Goal: Transaction & Acquisition: Obtain resource

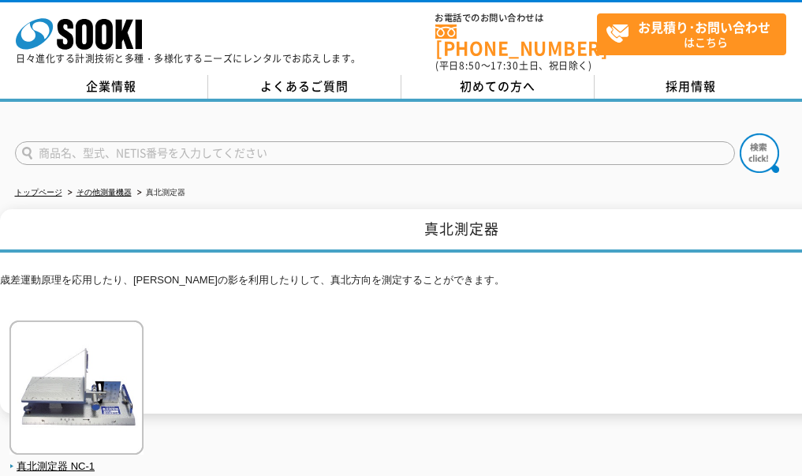
click at [465, 230] on h1 "真北測定器" at bounding box center [461, 230] width 923 height 43
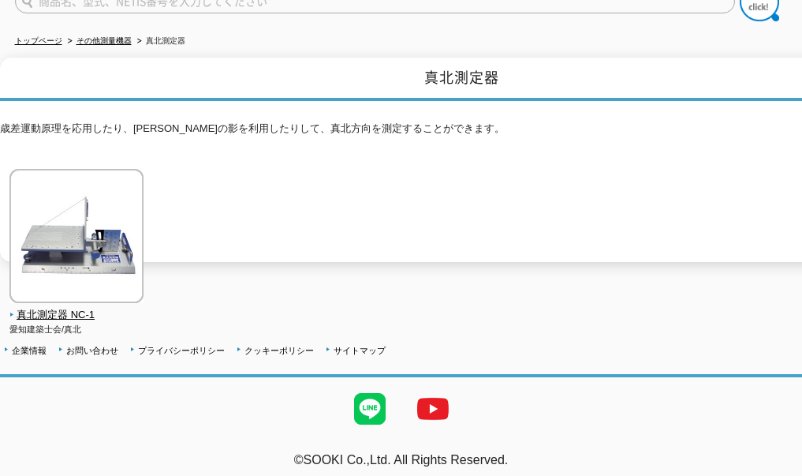
scroll to position [152, 0]
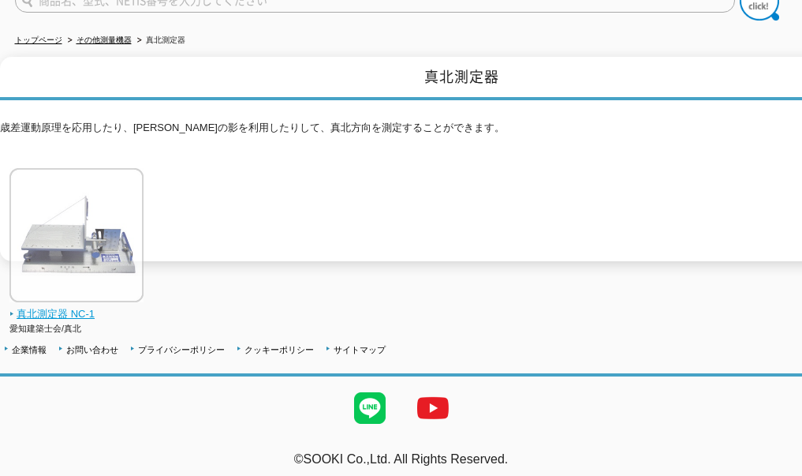
click at [89, 168] on img at bounding box center [76, 237] width 134 height 138
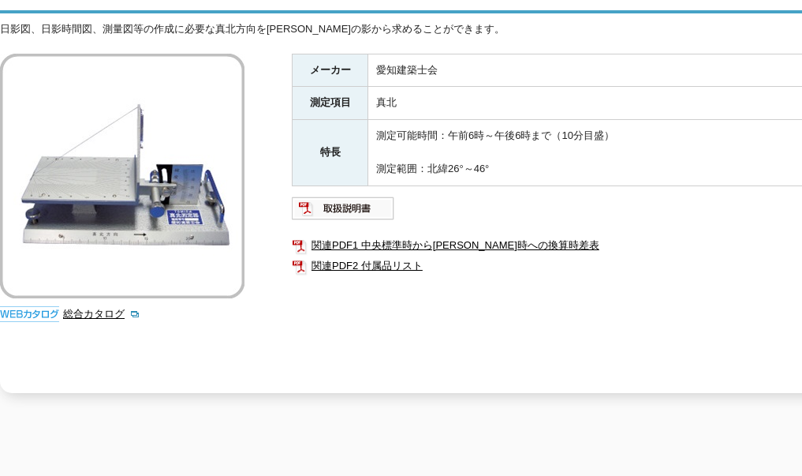
scroll to position [158, 0]
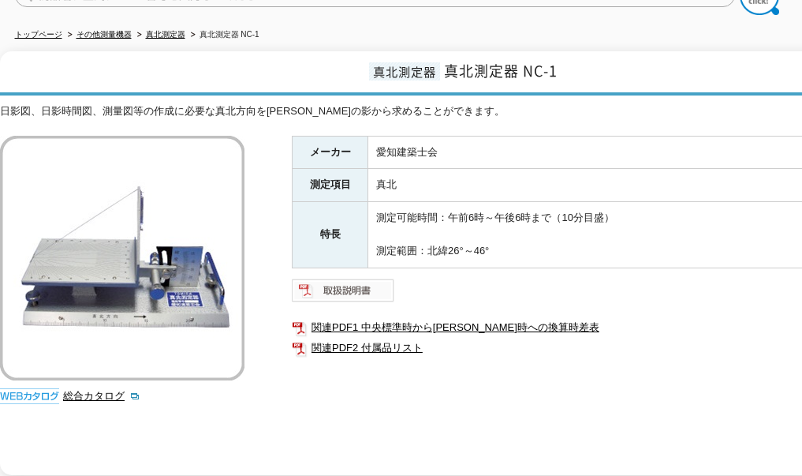
click at [371, 280] on img at bounding box center [343, 290] width 103 height 25
